Goal: Communication & Community: Connect with others

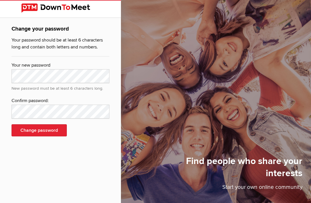
click at [41, 9] on img at bounding box center [60, 7] width 78 height 9
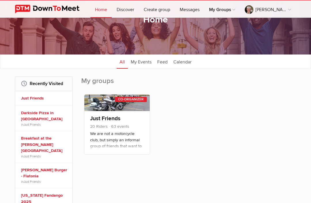
scroll to position [33, 0]
click at [116, 118] on link "Just Friends" at bounding box center [105, 118] width 30 height 7
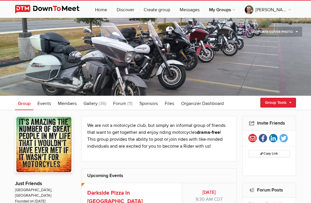
click at [48, 106] on span "Events" at bounding box center [44, 103] width 14 height 6
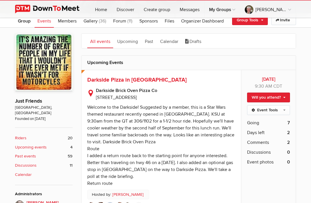
scroll to position [101, 0]
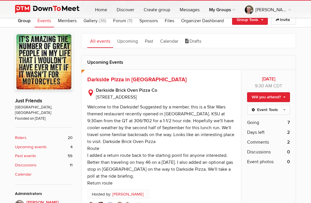
click at [121, 82] on span "Darkside Pizza in [GEOGRAPHIC_DATA]" at bounding box center [136, 79] width 99 height 7
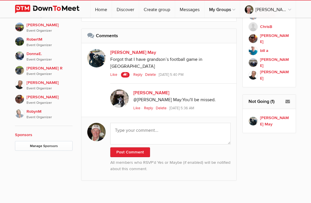
scroll to position [502, 0]
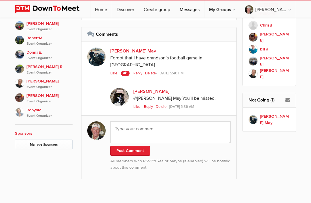
click at [278, 44] on link "bill a Member" at bounding box center [269, 50] width 42 height 12
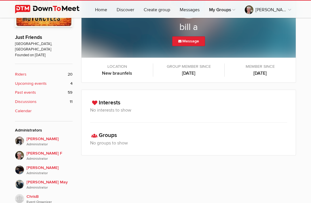
scroll to position [96, 0]
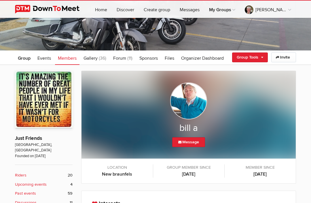
scroll to position [19, 0]
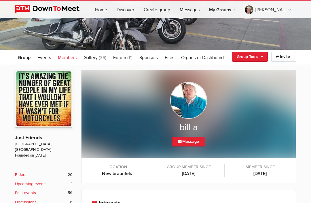
scroll to position [96, 0]
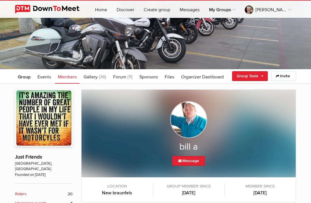
click at [47, 79] on span "Events" at bounding box center [44, 77] width 14 height 6
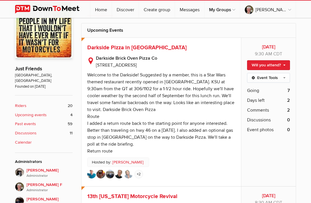
scroll to position [183, 0]
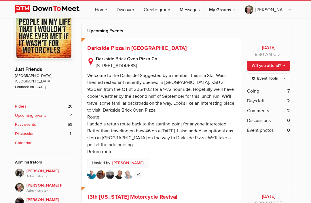
click at [257, 91] on span "Going" at bounding box center [253, 90] width 12 height 7
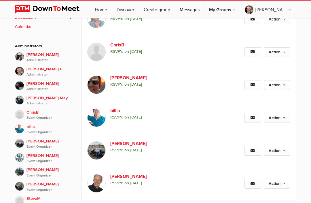
scroll to position [296, 0]
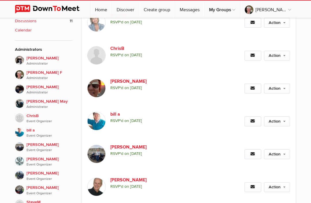
click at [182, 202] on div "Event is visible to members only This event is listed for members only; only me…" at bounding box center [188, 122] width 215 height 467
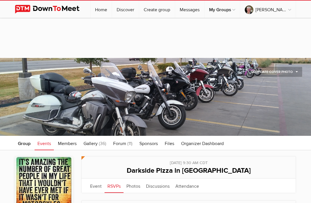
scroll to position [29, 0]
